Goal: Transaction & Acquisition: Purchase product/service

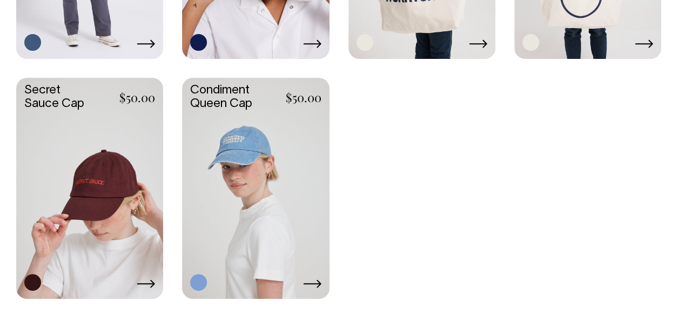
scroll to position [1676, 0]
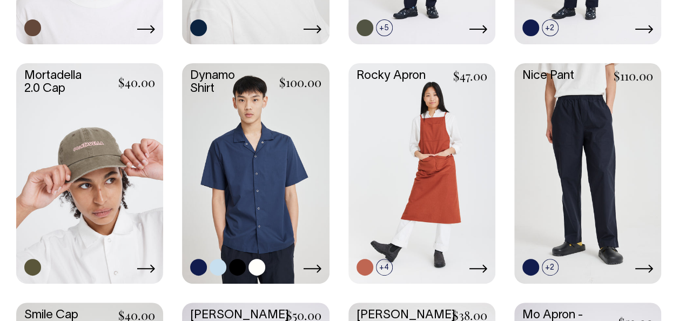
scroll to position [732, 0]
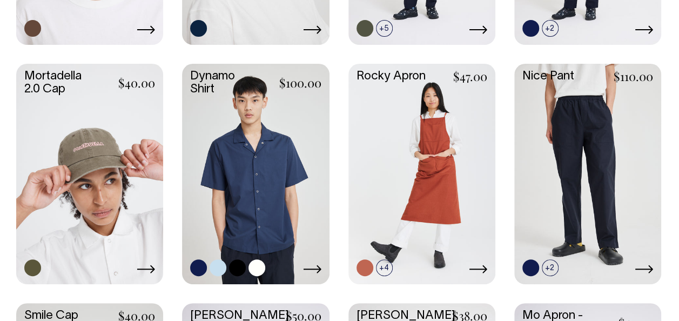
click at [245, 170] on link at bounding box center [255, 173] width 147 height 218
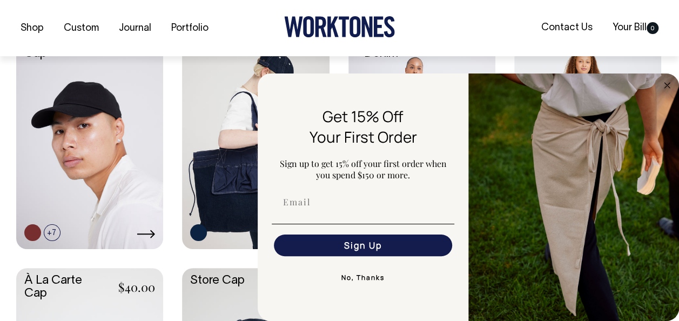
scroll to position [289, 0]
click at [663, 86] on circle "Close dialog" at bounding box center [667, 85] width 12 height 12
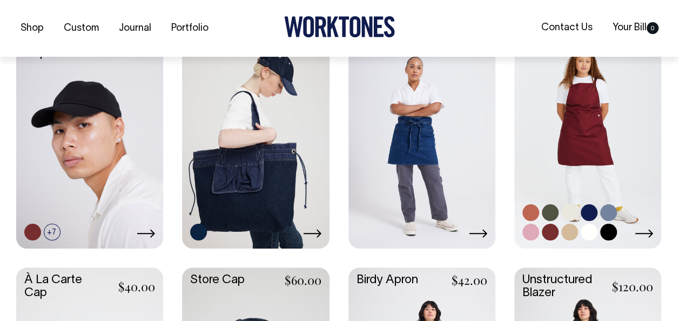
click at [550, 210] on link at bounding box center [550, 212] width 17 height 17
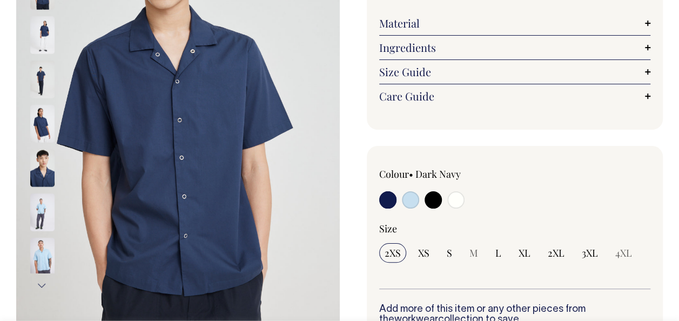
scroll to position [181, 0]
click at [460, 197] on input "radio" at bounding box center [455, 199] width 17 height 17
radio input "true"
select select "Off-White"
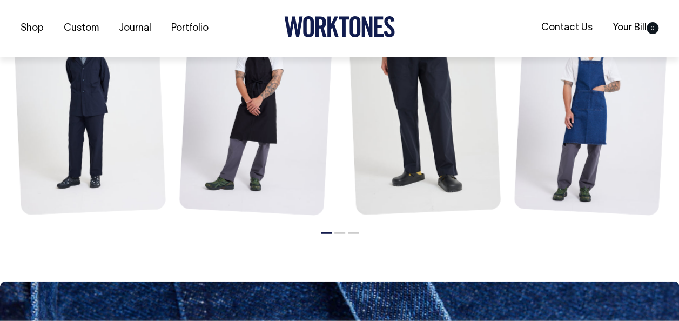
scroll to position [1379, 0]
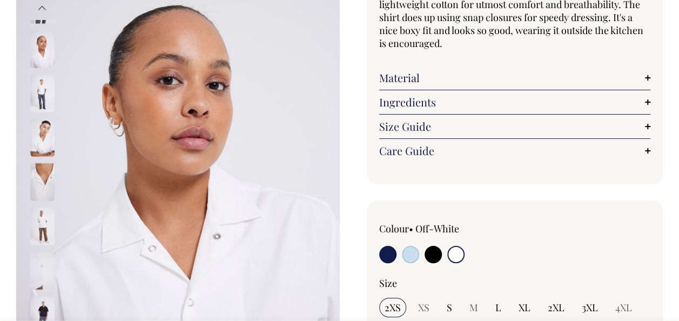
click at [380, 246] on label at bounding box center [387, 256] width 17 height 20
click at [380, 246] on input "radio" at bounding box center [387, 254] width 17 height 17
radio input "true"
select select "Dark Navy"
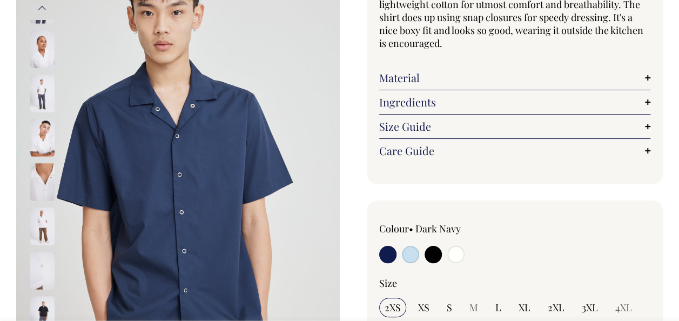
scroll to position [125, 0]
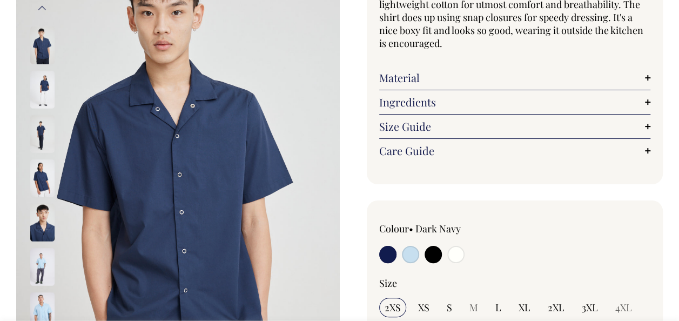
click at [435, 253] on input "radio" at bounding box center [433, 254] width 17 height 17
radio input "true"
select select "Black"
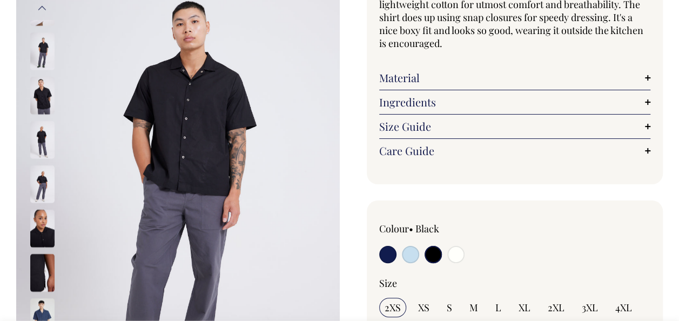
click at [383, 255] on input "radio" at bounding box center [387, 254] width 17 height 17
radio input "true"
select select "Dark Navy"
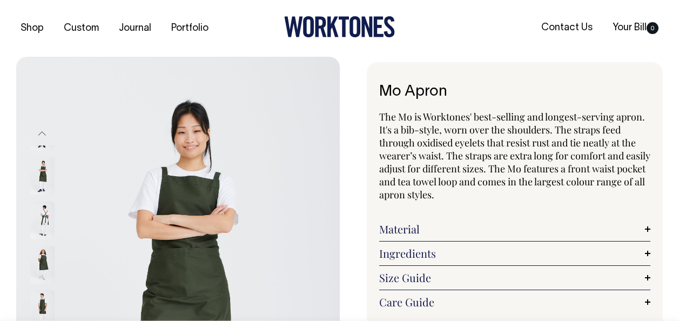
select select "Olive"
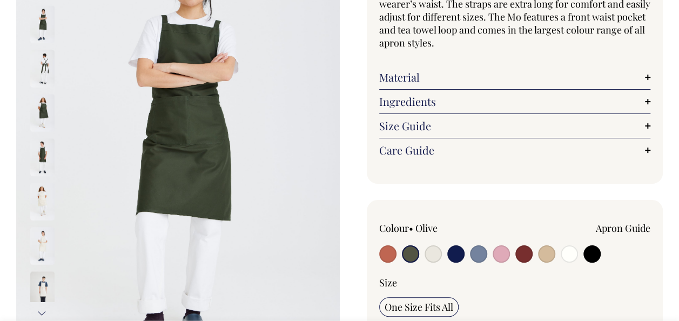
scroll to position [152, 0]
